Goal: Transaction & Acquisition: Purchase product/service

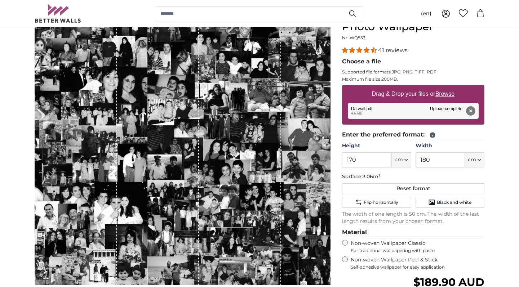
click at [472, 111] on button "Remove" at bounding box center [470, 110] width 9 height 9
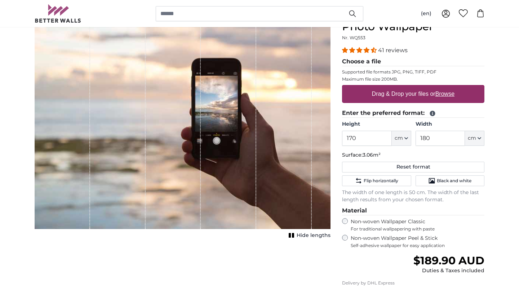
click at [399, 98] on label "Drag & Drop your files or Browse" at bounding box center [413, 94] width 88 height 14
click at [399, 87] on input "Drag & Drop your files or Browse" at bounding box center [413, 86] width 142 height 2
type input "**********"
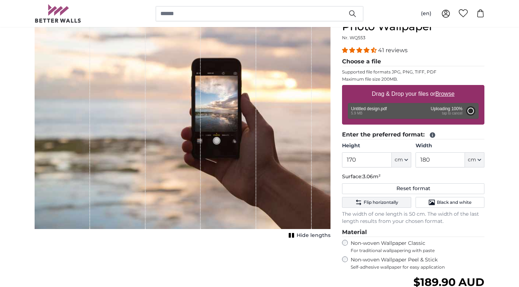
type input "159"
type input "168.5"
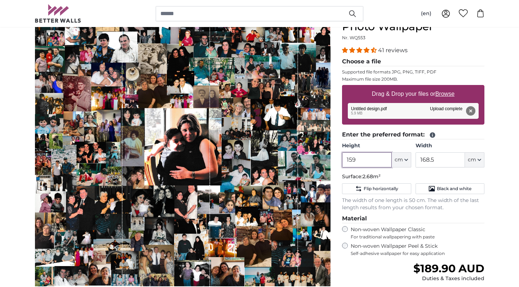
drag, startPoint x: 370, startPoint y: 163, endPoint x: 319, endPoint y: 163, distance: 50.5
click at [319, 163] on product-detail "Cancel Crop image Hide lengths Personalised Wall Mural Photo Wallpaper Nr. WQ55…" at bounding box center [259, 188] width 461 height 385
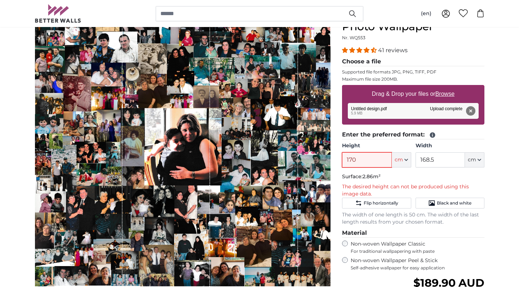
type input "170"
drag, startPoint x: 456, startPoint y: 160, endPoint x: 396, endPoint y: 160, distance: 59.5
click at [396, 160] on div "Height 170 ft cm Centimeter (cm) Inches (inch) Feet (ft. in.) Width 168.5 ft cm…" at bounding box center [413, 154] width 142 height 25
drag, startPoint x: 383, startPoint y: 160, endPoint x: 320, endPoint y: 160, distance: 63.5
click at [320, 160] on product-detail "Cancel Crop image Hide lengths Personalised Wall Mural Photo Wallpaper Nr. WQ55…" at bounding box center [259, 195] width 461 height 399
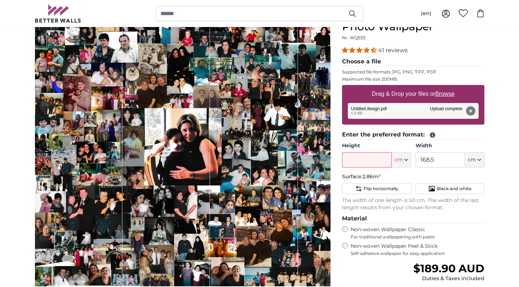
click at [400, 174] on p "Surface: 2.86m²" at bounding box center [413, 176] width 142 height 7
click at [398, 162] on span "cm" at bounding box center [399, 159] width 8 height 7
click at [390, 158] on input "Height" at bounding box center [366, 160] width 49 height 15
click at [459, 174] on p "Surface: 2.86m²" at bounding box center [413, 176] width 142 height 7
click at [444, 160] on input "168.5" at bounding box center [440, 160] width 49 height 15
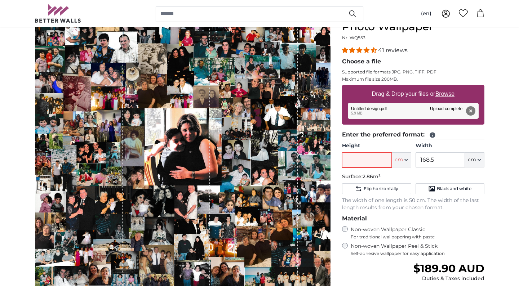
click at [388, 160] on input "Height" at bounding box center [366, 160] width 49 height 15
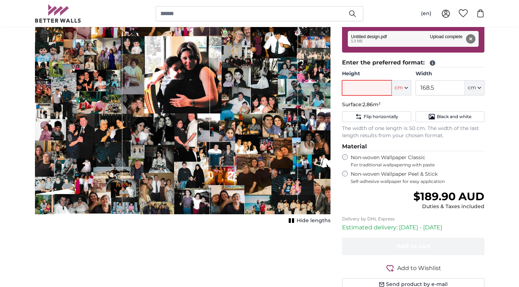
scroll to position [159, 0]
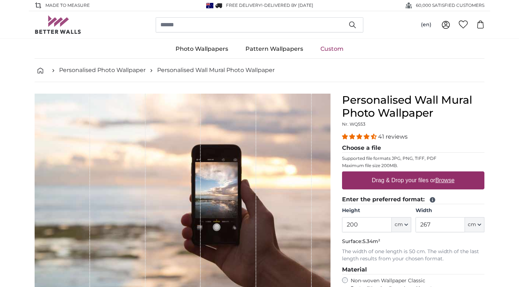
click at [408, 179] on label "Drag & Drop your files or Browse" at bounding box center [413, 180] width 88 height 14
click at [408, 174] on input "Drag & Drop your files or Browse" at bounding box center [413, 173] width 142 height 2
type input "**********"
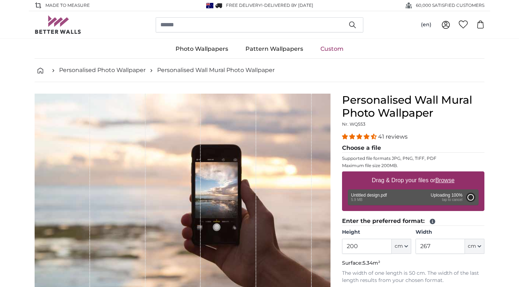
type input "159"
type input "168.5"
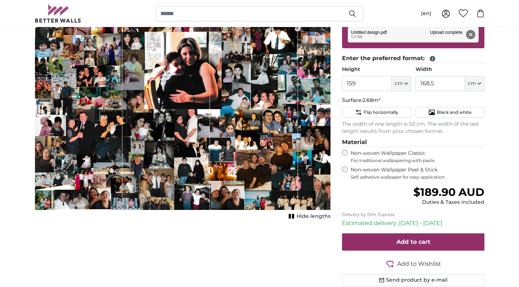
scroll to position [124, 0]
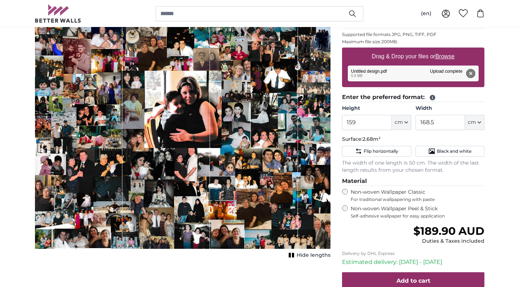
click at [470, 74] on button "Remove" at bounding box center [470, 73] width 9 height 9
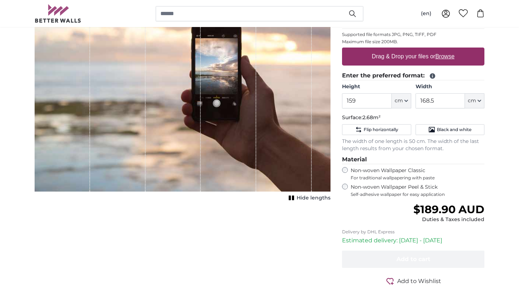
click at [399, 55] on label "Drag & Drop your files or Browse" at bounding box center [413, 56] width 88 height 14
click at [399, 50] on input "Drag & Drop your files or Browse" at bounding box center [413, 49] width 142 height 2
type input "**********"
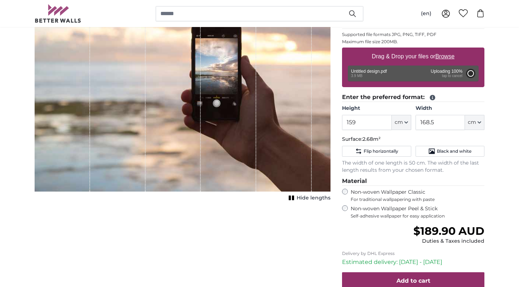
type input "184"
type input "193.2"
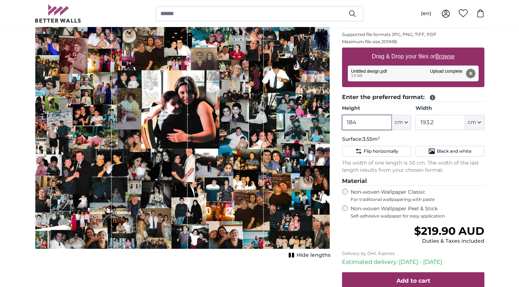
drag, startPoint x: 372, startPoint y: 126, endPoint x: 327, endPoint y: 125, distance: 45.8
click at [327, 125] on product-detail "Cancel Crop image Hide lengths Personalised Wall Mural Photo Wallpaper Nr. WQ55…" at bounding box center [259, 150] width 461 height 385
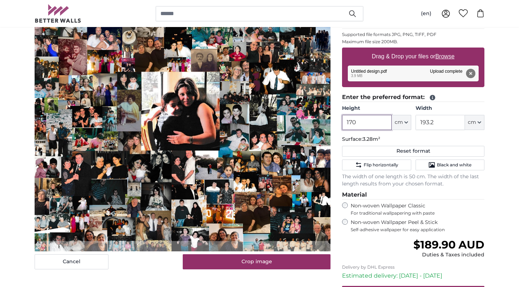
type input "170"
drag, startPoint x: 441, startPoint y: 127, endPoint x: 409, endPoint y: 118, distance: 32.9
click at [409, 118] on div "Height 170 ft cm Centimeter (cm) Inches (inch) Feet (ft. in.) Width 193.2 ft cm…" at bounding box center [413, 117] width 142 height 25
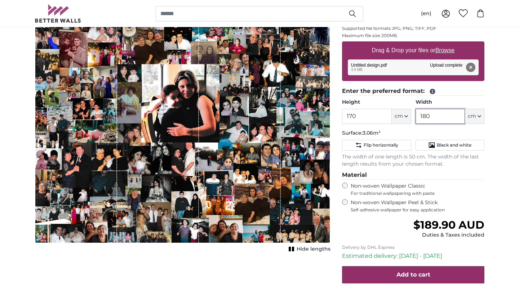
scroll to position [131, 0]
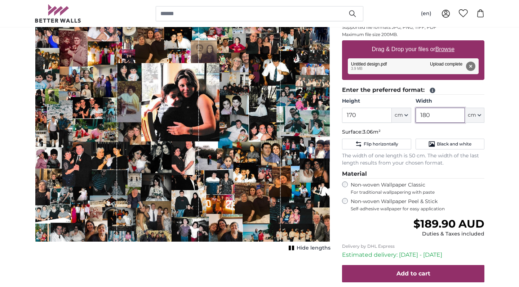
type input "180"
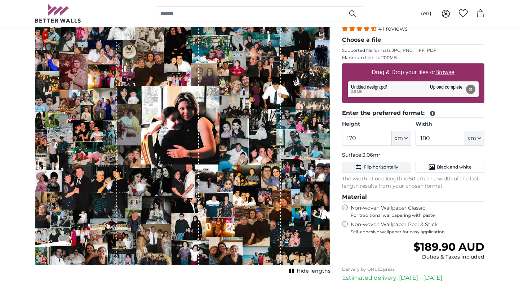
scroll to position [107, 0]
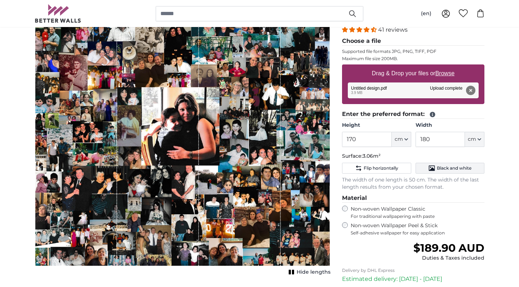
click at [432, 166] on icon "Black and white" at bounding box center [431, 168] width 7 height 7
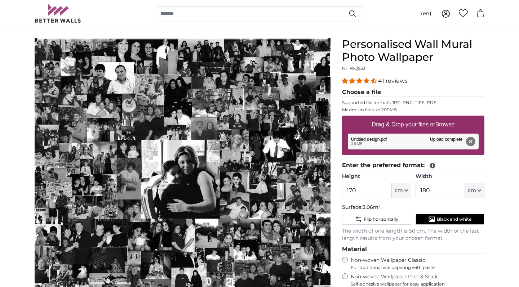
scroll to position [55, 0]
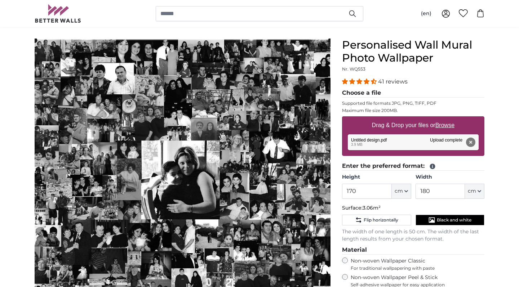
click at [442, 221] on span "Black and white" at bounding box center [454, 220] width 35 height 6
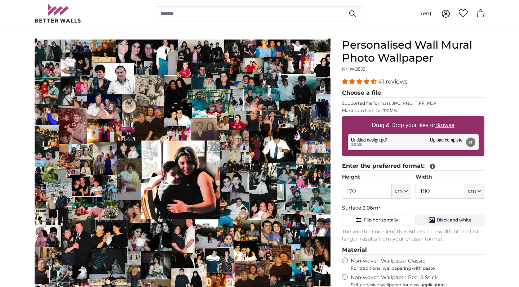
click at [439, 221] on span "Black and white" at bounding box center [454, 220] width 35 height 6
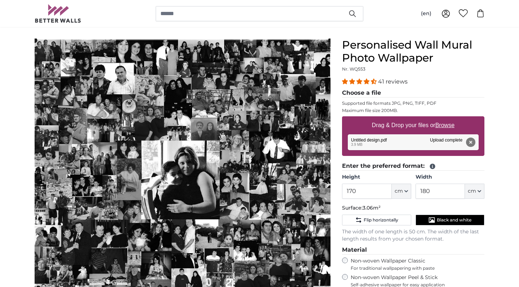
click at [439, 221] on span "Black and white" at bounding box center [454, 220] width 35 height 6
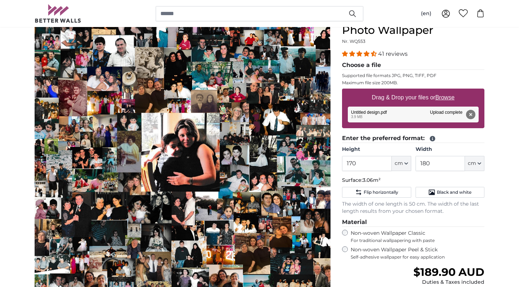
scroll to position [82, 0]
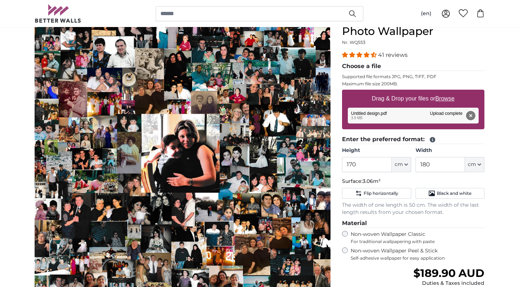
click at [470, 119] on button "Remove" at bounding box center [470, 115] width 9 height 9
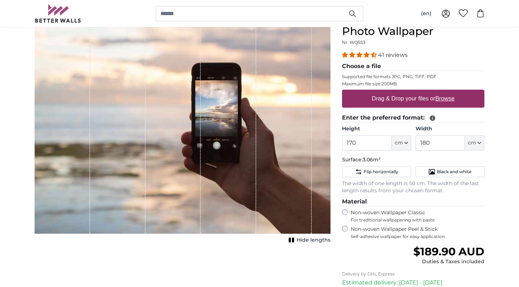
click at [383, 99] on label "Drag & Drop your files or Browse" at bounding box center [413, 99] width 88 height 14
click at [383, 92] on input "Drag & Drop your files or Browse" at bounding box center [413, 91] width 142 height 2
click at [410, 98] on label "Drag & Drop your files or Browse" at bounding box center [413, 99] width 88 height 14
click at [410, 92] on input "Drag & Drop your files or Browse" at bounding box center [413, 91] width 142 height 2
type input "**********"
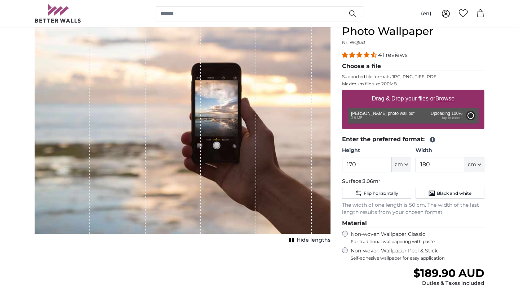
type input "184"
type input "193.2"
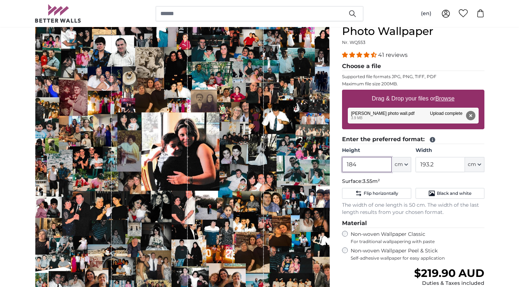
drag, startPoint x: 378, startPoint y: 167, endPoint x: 335, endPoint y: 165, distance: 43.0
click at [335, 165] on product-detail "Cancel Crop image Hide lengths Personalised Wall Mural Photo Wallpaper Nr. WQ55…" at bounding box center [259, 192] width 461 height 385
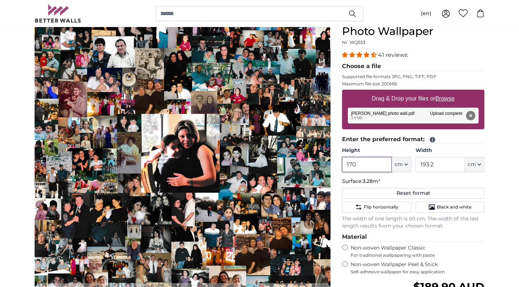
type input "170"
drag, startPoint x: 426, startPoint y: 166, endPoint x: 351, endPoint y: 166, distance: 75.0
click at [351, 166] on div "Height 170 ft cm Centimeter (cm) Inches (inch) Feet (ft. in.) Width 193.2 ft cm…" at bounding box center [413, 159] width 142 height 25
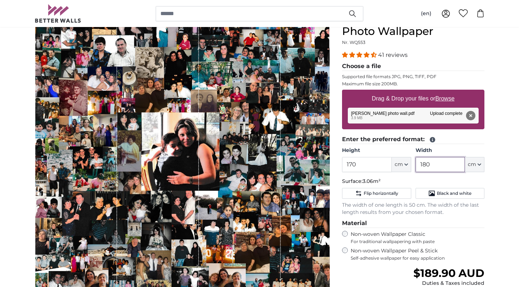
type input "180"
click at [489, 161] on div "Personalised Wall Mural Photo Wallpaper Nr. WQ553 41 reviews Choose a file Supp…" at bounding box center [413, 198] width 154 height 373
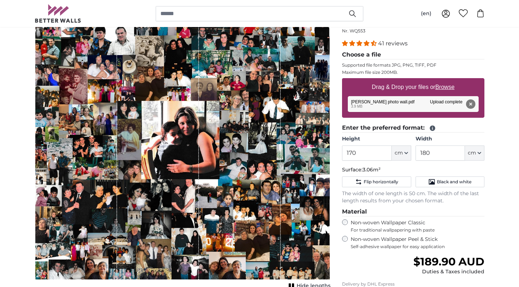
scroll to position [100, 0]
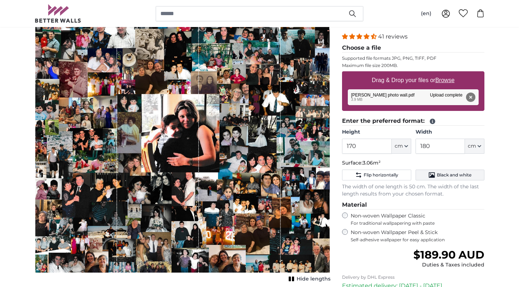
click at [467, 171] on button "Black and white" at bounding box center [450, 175] width 69 height 11
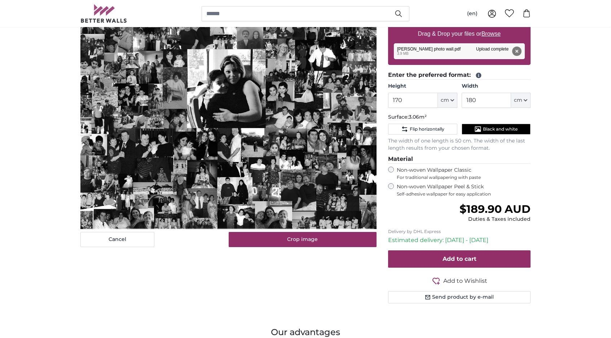
scroll to position [147, 0]
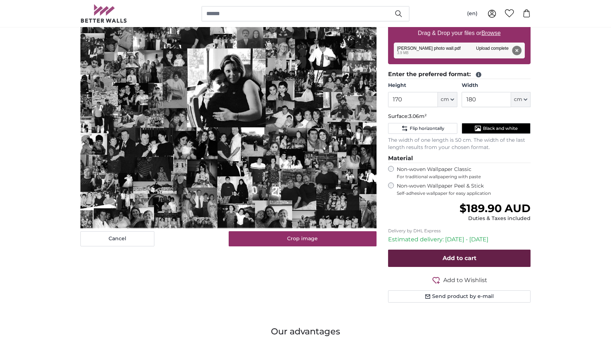
click at [474, 255] on span "Add to cart" at bounding box center [459, 258] width 34 height 7
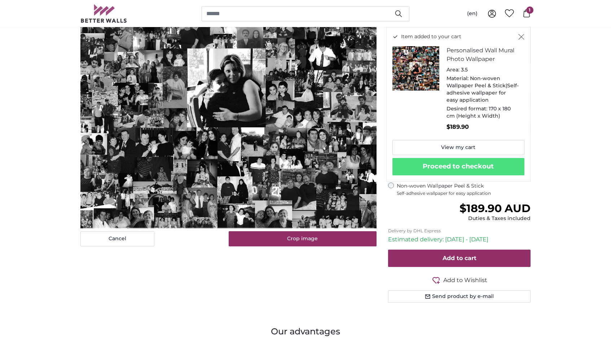
click at [508, 171] on div "Item added to your cart Personalised Wall Mural Photo Wallpaper Area: 3.5 Mater…" at bounding box center [458, 104] width 144 height 154
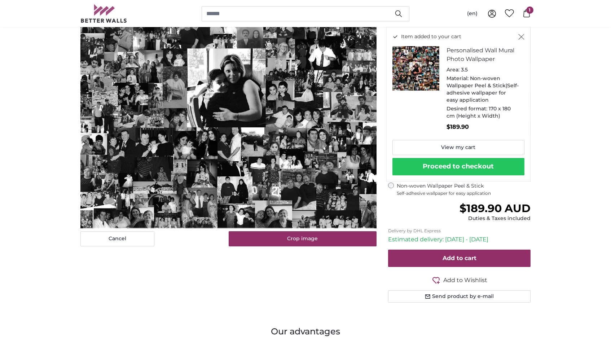
click at [508, 162] on button "Proceed to checkout" at bounding box center [458, 166] width 132 height 17
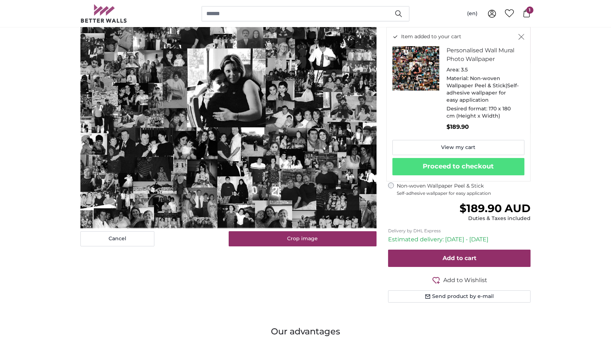
scroll to position [0, 0]
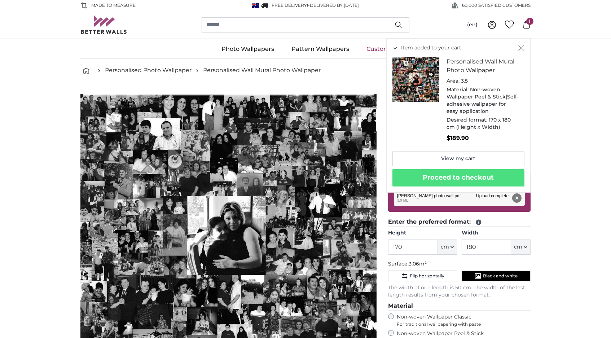
click at [519, 54] on div "Item added to your cart Personalised Wall Mural Photo Wallpaper Area: 3.5 Mater…" at bounding box center [458, 115] width 144 height 154
click at [519, 50] on icon "Close" at bounding box center [521, 48] width 6 height 6
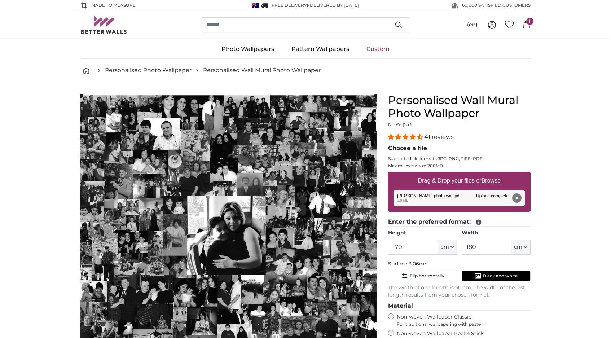
click at [491, 274] on span "Black and white" at bounding box center [500, 276] width 35 height 6
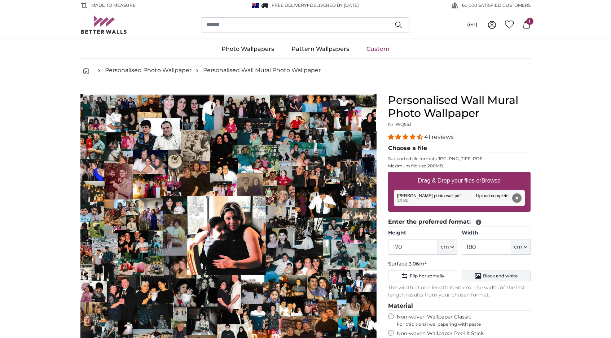
click at [508, 270] on button "Black and white" at bounding box center [495, 275] width 69 height 11
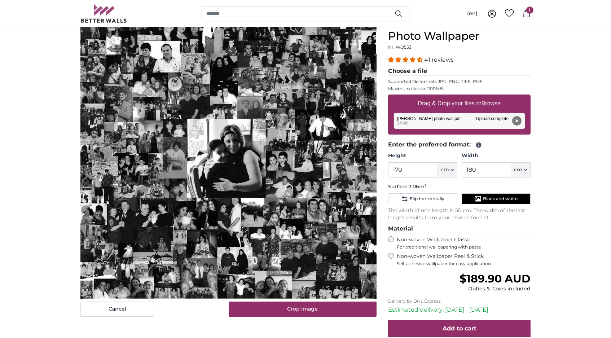
scroll to position [80, 0]
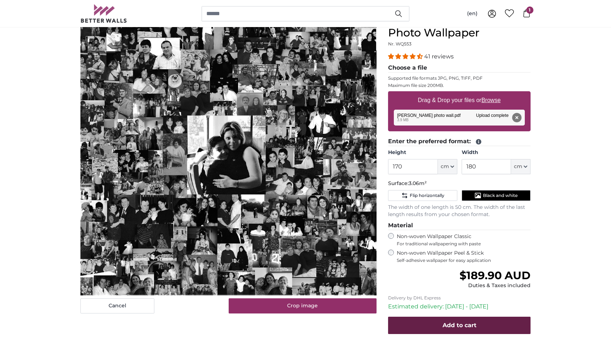
click at [461, 287] on span "Add to cart" at bounding box center [459, 325] width 34 height 7
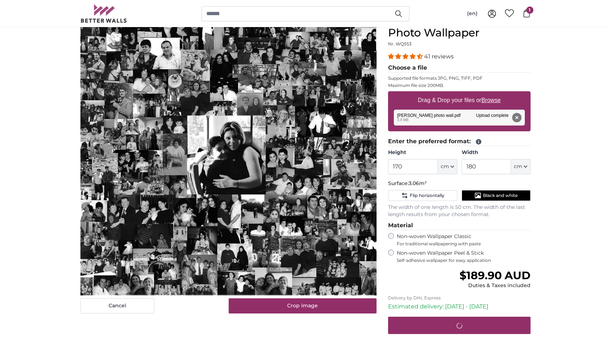
click at [519, 12] on icon at bounding box center [526, 13] width 6 height 8
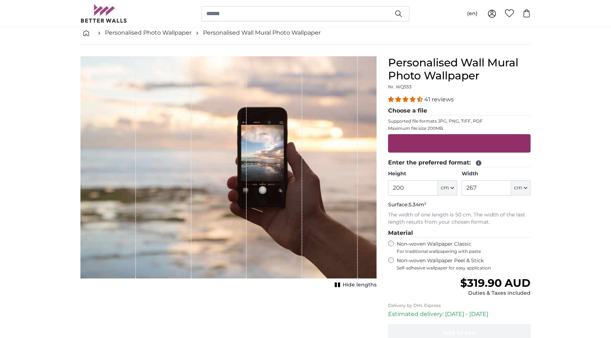
scroll to position [39, 0]
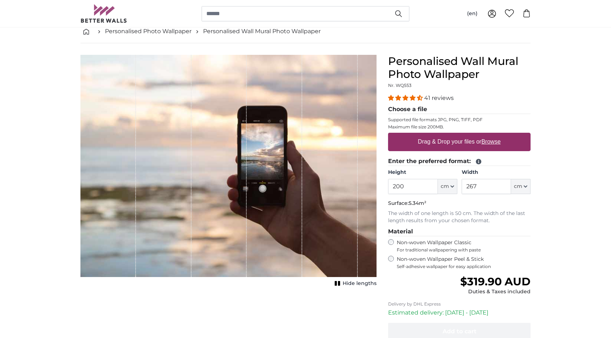
click at [454, 142] on label "Drag & Drop your files or Browse" at bounding box center [459, 141] width 88 height 14
click at [454, 135] on input "Drag & Drop your files or Browse" at bounding box center [459, 134] width 142 height 2
type input "**********"
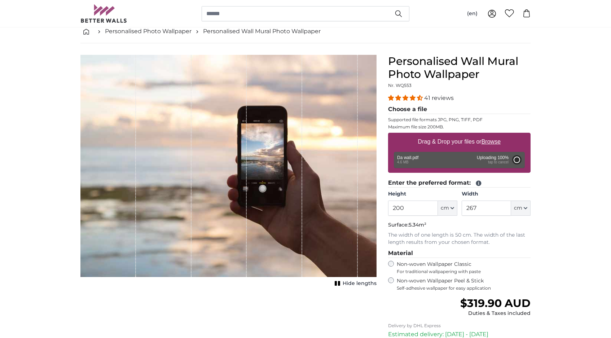
type input "264"
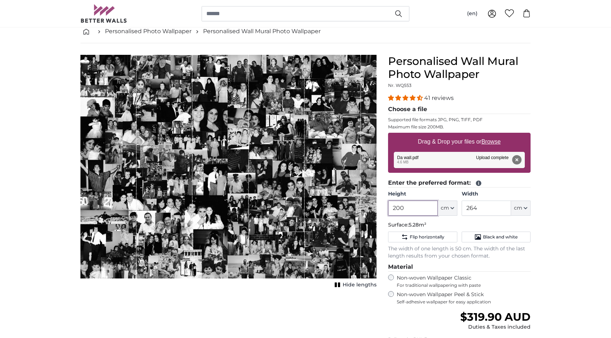
drag, startPoint x: 415, startPoint y: 208, endPoint x: 356, endPoint y: 203, distance: 58.9
click at [356, 203] on product-detail "Cancel Crop image Hide lengths Personalised Wall Mural Photo Wallpaper Nr. WQ55…" at bounding box center [305, 235] width 461 height 385
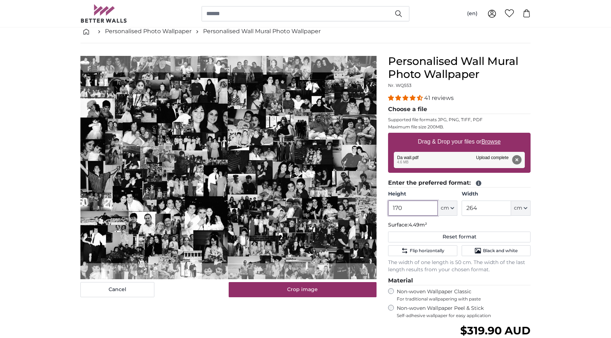
type input "170"
drag, startPoint x: 487, startPoint y: 201, endPoint x: 398, endPoint y: 203, distance: 88.3
click at [398, 203] on div "Height 170 ft cm Centimeter (cm) Inches (inch) Feet (ft. in.) Width 264 ft cm C…" at bounding box center [459, 202] width 142 height 25
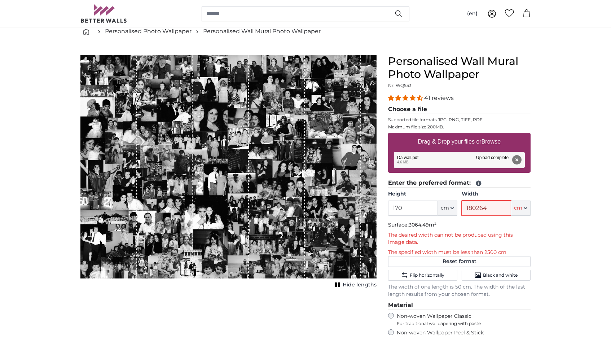
click at [496, 209] on input "180264" at bounding box center [485, 207] width 49 height 15
type input "180"
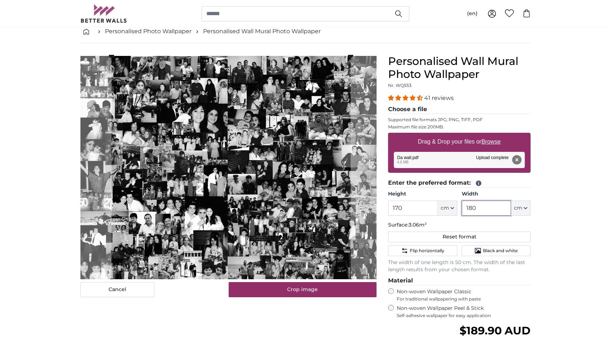
click at [285, 249] on cropper-handle at bounding box center [230, 168] width 239 height 226
type input "180"
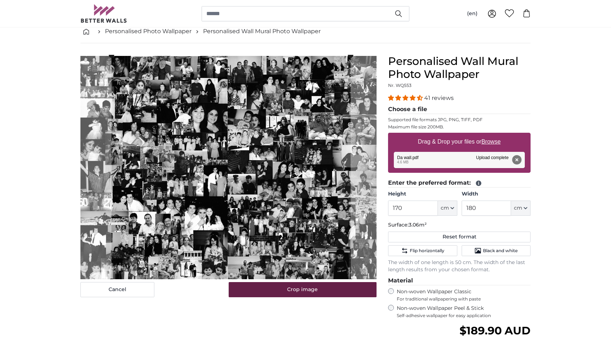
click at [288, 290] on button "Crop image" at bounding box center [303, 289] width 148 height 15
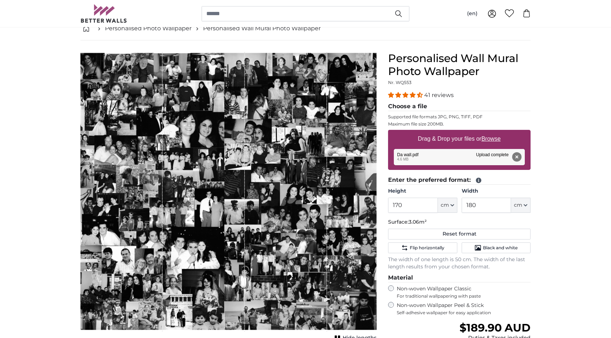
scroll to position [42, 0]
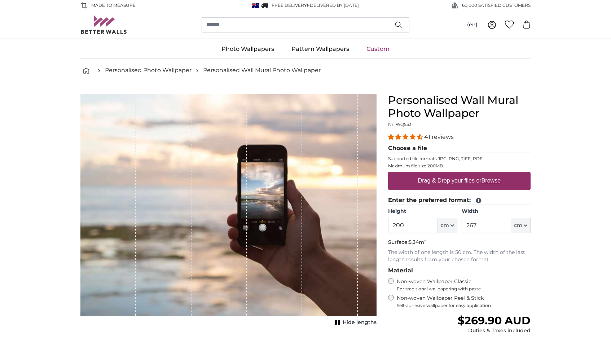
scroll to position [11, 0]
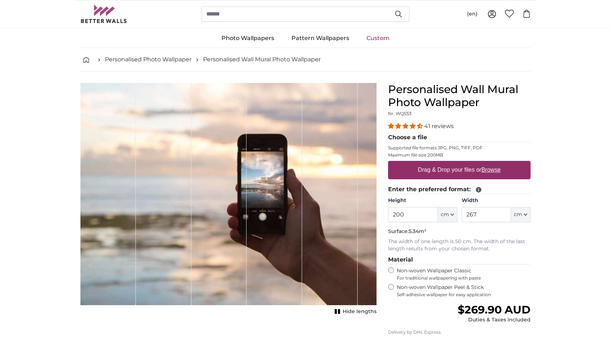
click at [447, 171] on label "Drag & Drop your files or Browse" at bounding box center [459, 170] width 88 height 14
click at [447, 163] on input "Drag & Drop your files or Browse" at bounding box center [459, 162] width 142 height 2
type input "**********"
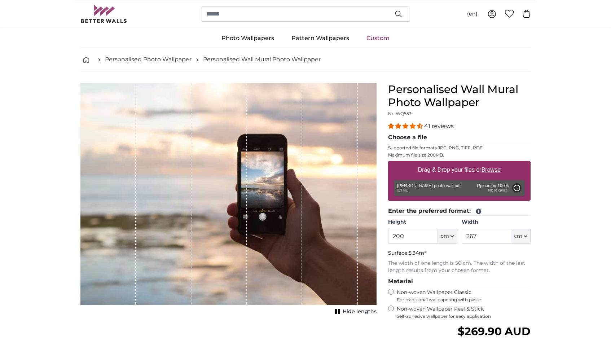
type input "184"
type input "193.2"
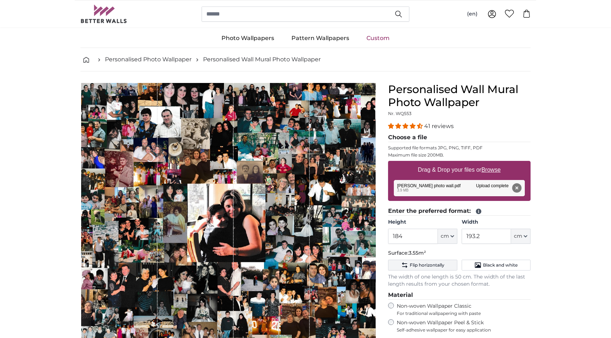
scroll to position [36, 0]
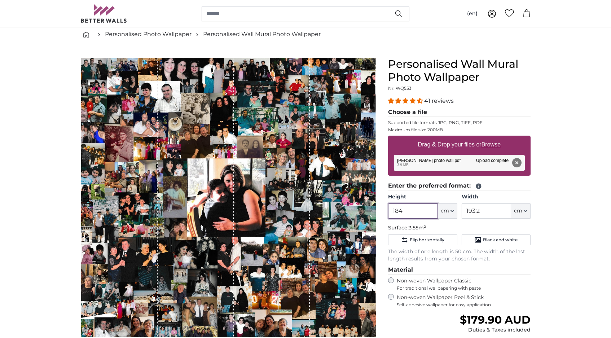
drag, startPoint x: 416, startPoint y: 215, endPoint x: 325, endPoint y: 191, distance: 94.6
click at [325, 191] on product-detail "Cancel Crop image Hide lengths Personalised Wall Mural Photo Wallpaper Nr. WQ55…" at bounding box center [305, 238] width 461 height 385
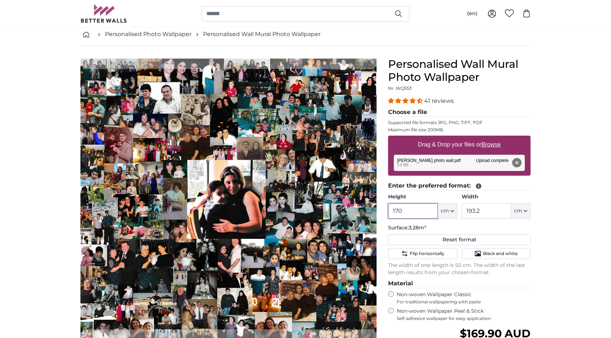
type input "170"
drag, startPoint x: 487, startPoint y: 207, endPoint x: 419, endPoint y: 206, distance: 68.2
click at [419, 206] on div "Height 170 ft cm Centimeter (cm) Inches (inch) Feet (ft. in.) Width 193.2 ft cm…" at bounding box center [459, 205] width 142 height 25
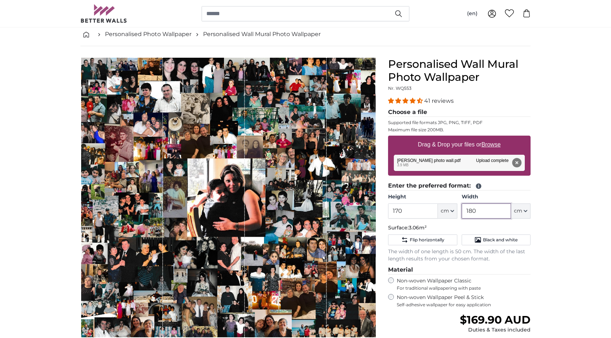
type input "180"
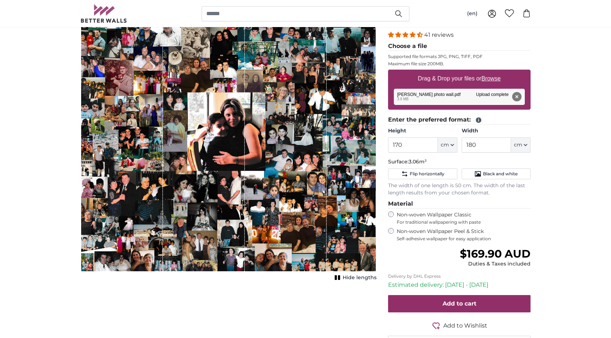
scroll to position [107, 0]
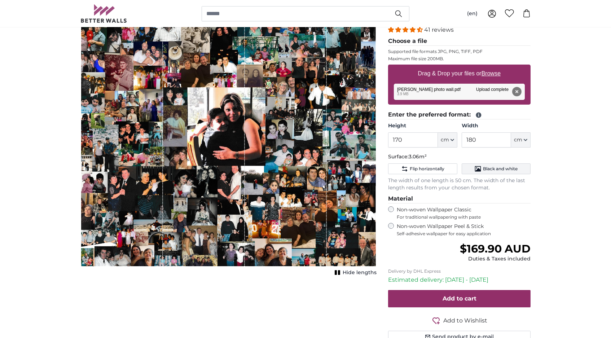
click at [499, 170] on button "Black and white" at bounding box center [495, 168] width 69 height 11
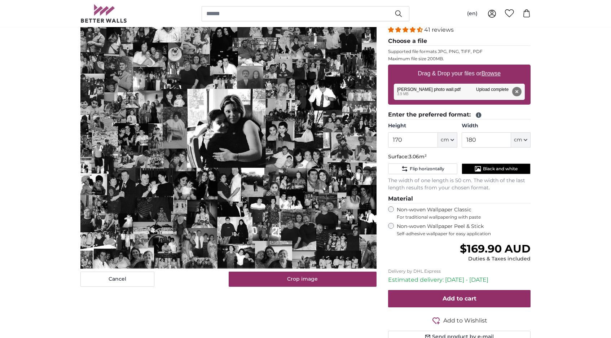
click at [432, 225] on label "Non-woven Wallpaper Peel & Stick Self-adhesive wallpaper for easy application" at bounding box center [464, 230] width 134 height 14
click at [323, 282] on button "Crop image" at bounding box center [303, 278] width 148 height 15
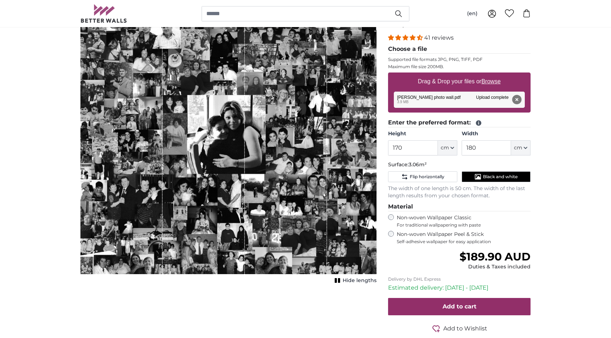
scroll to position [101, 0]
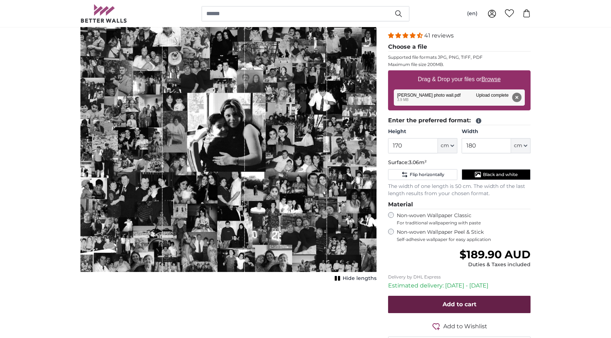
click at [461, 301] on span "Add to cart" at bounding box center [459, 304] width 34 height 7
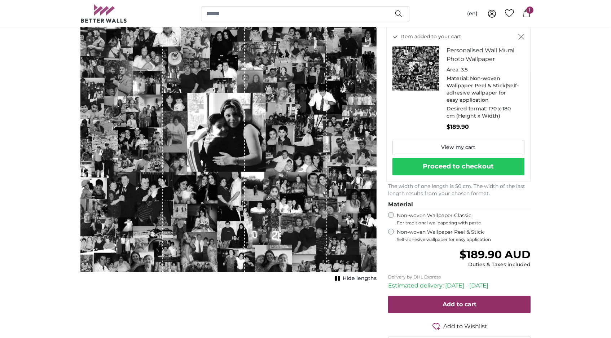
click at [482, 160] on button "Proceed to checkout" at bounding box center [458, 166] width 132 height 17
